Goal: Information Seeking & Learning: Learn about a topic

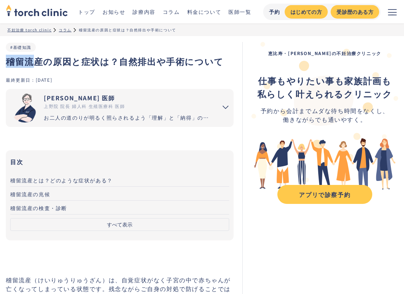
drag, startPoint x: 6, startPoint y: 63, endPoint x: 38, endPoint y: 64, distance: 32.5
click at [38, 64] on h1 "稽留流産の原因と症状は？自然排出や手術について" at bounding box center [120, 61] width 228 height 13
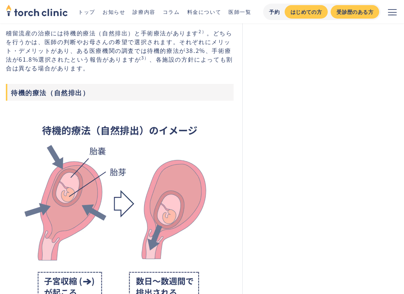
scroll to position [1002, 0]
drag, startPoint x: 12, startPoint y: 93, endPoint x: 42, endPoint y: 93, distance: 29.9
click at [42, 93] on h3 "待機的療法（自然排出）" at bounding box center [120, 91] width 228 height 17
drag, startPoint x: 45, startPoint y: 91, endPoint x: 12, endPoint y: 92, distance: 32.8
click at [12, 92] on h3 "待機的療法（自然排出）" at bounding box center [120, 91] width 228 height 17
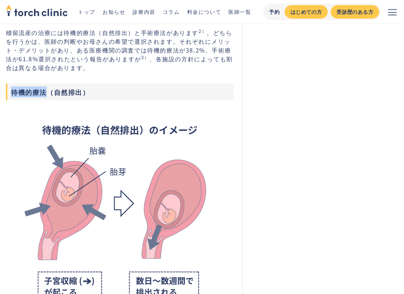
copy h3 "待機的療法"
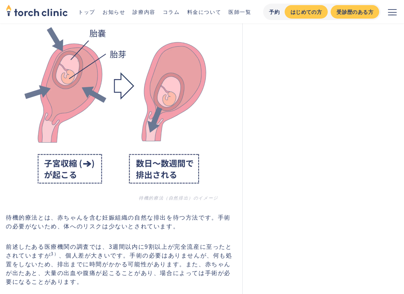
scroll to position [1125, 0]
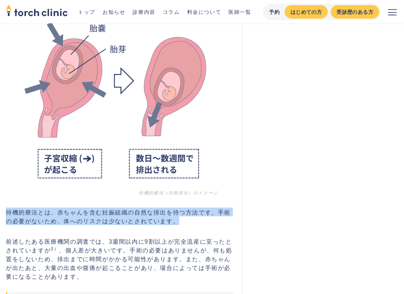
drag, startPoint x: 7, startPoint y: 211, endPoint x: 191, endPoint y: 222, distance: 184.8
click at [191, 222] on p "待機的療法とは、赤ちゃんを含む妊娠組織の自然な排出を待つ方法です。手術の必要がないため、体へのリスクは少ないとされています。" at bounding box center [120, 216] width 228 height 18
copy p "待機的療法とは、赤ちゃんを含む妊娠組織の自然な排出を待つ方法です。手術の必要がないため、体へのリスクは少ないとされています。"
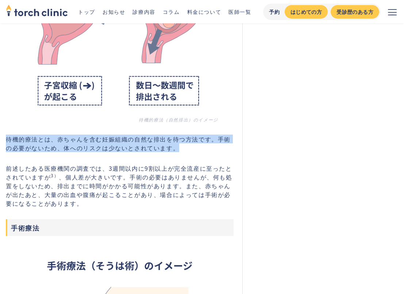
scroll to position [1206, 0]
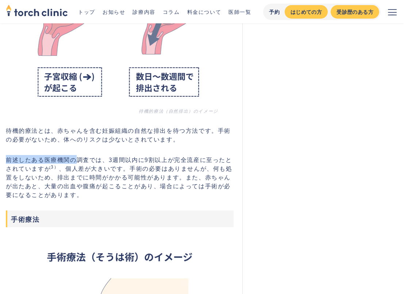
drag, startPoint x: 7, startPoint y: 160, endPoint x: 73, endPoint y: 162, distance: 66.7
click at [73, 162] on p "前述したある医療機関の調査では、3週間以内に9割以上が完全流産に至ったとされていますが 3） 、個人差が大きいです。手術の必要はありませんが、何も処置をしない…" at bounding box center [120, 177] width 228 height 44
click at [97, 164] on p "前述したある医療機関の調査では、3週間以内に9割以上が完全流産に至ったとされていますが 3） 、個人差が大きいです。手術の必要はありませんが、何も処置をしない…" at bounding box center [120, 177] width 228 height 44
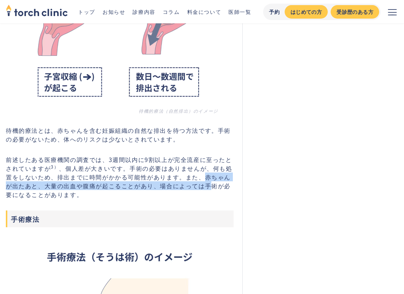
drag, startPoint x: 198, startPoint y: 177, endPoint x: 199, endPoint y: 187, distance: 10.3
click at [199, 187] on p "前述したある医療機関の調査では、3週間以内に9割以上が完全流産に至ったとされていますが 3） 、個人差が大きいです。手術の必要はありませんが、何も処置をしない…" at bounding box center [120, 177] width 228 height 44
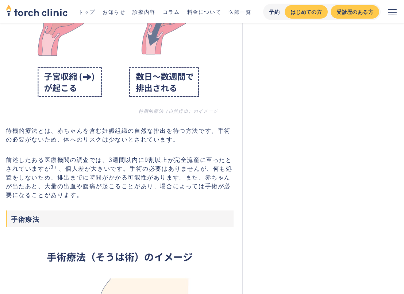
click at [108, 160] on p "前述したある医療機関の調査では、3週間以内に9割以上が完全流産に至ったとされていますが 3） 、個人差が大きいです。手術の必要はありませんが、何も処置をしない…" at bounding box center [120, 177] width 228 height 44
drag, startPoint x: 108, startPoint y: 159, endPoint x: 139, endPoint y: 158, distance: 30.6
click at [139, 158] on p "前述したある医療機関の調査では、3週間以内に9割以上が完全流産に至ったとされていますが 3） 、個人差が大きいです。手術の必要はありませんが、何も処置をしない…" at bounding box center [120, 177] width 228 height 44
copy p "3週間以内"
click at [125, 170] on p "前述したある医療機関の調査では、3週間以内に9割以上が完全流産に至ったとされていますが 3） 、個人差が大きいです。手術の必要はありませんが、何も処置をしない…" at bounding box center [120, 177] width 228 height 44
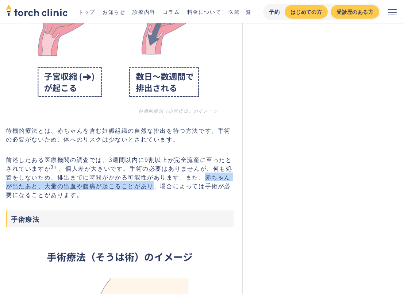
drag, startPoint x: 201, startPoint y: 178, endPoint x: 141, endPoint y: 186, distance: 60.3
click at [141, 186] on p "前述したある医療機関の調査では、3週間以内に9割以上が完全流産に至ったとされていますが 3） 、個人差が大きいです。手術の必要はありませんが、何も処置をしない…" at bounding box center [120, 177] width 228 height 44
copy p "赤ちゃんが出たあと、大量の出血や腹痛が起こることがあり"
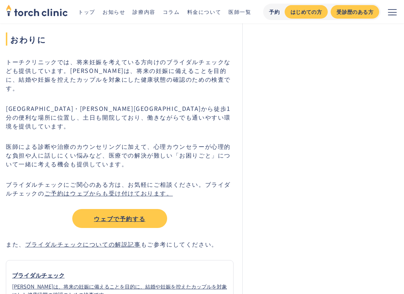
scroll to position [4333, 0]
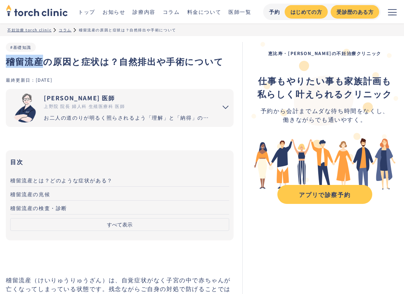
drag, startPoint x: 7, startPoint y: 62, endPoint x: 42, endPoint y: 63, distance: 34.6
click at [42, 63] on h1 "稽留流産の原因と症状は？自然排出や手術について" at bounding box center [120, 61] width 228 height 13
copy h1 "稽留流産"
